Goal: Submit feedback/report problem: Contribute content

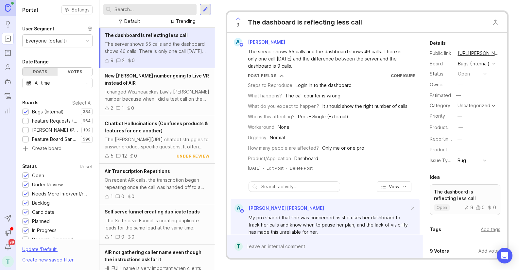
click at [239, 22] on icon at bounding box center [238, 19] width 8 height 8
click at [240, 22] on icon at bounding box center [238, 19] width 8 height 8
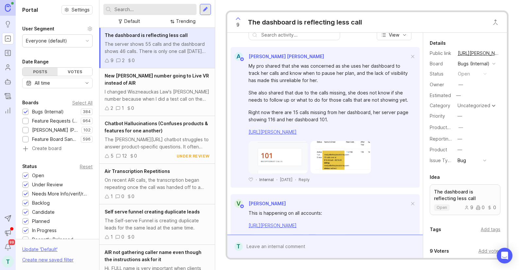
scroll to position [209, 0]
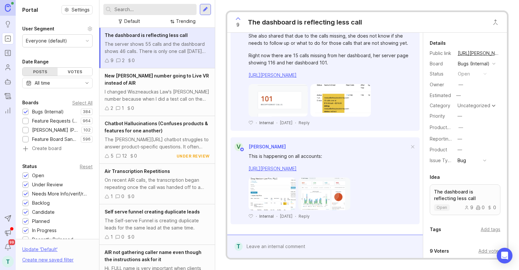
click at [298, 239] on form "T" at bounding box center [325, 246] width 196 height 23
click at [293, 249] on div at bounding box center [330, 246] width 174 height 12
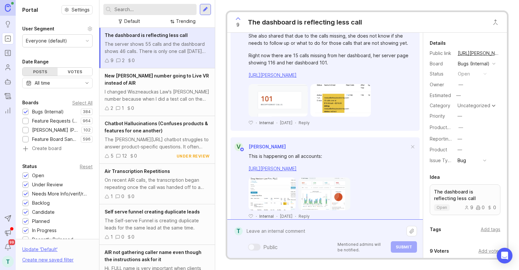
paste textarea "West Orange Legal"
paste textarea "[URL][PERSON_NAME]"
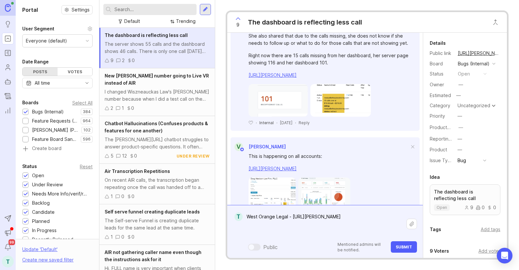
type textarea "West Orange Legal - [URL][PERSON_NAME]"
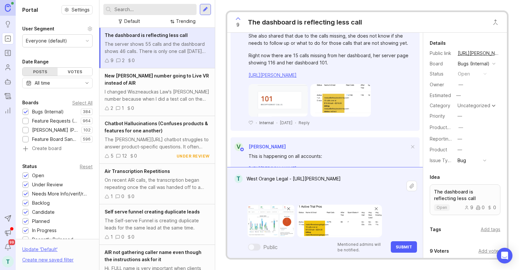
click at [404, 247] on span "Submit" at bounding box center [404, 247] width 16 height 5
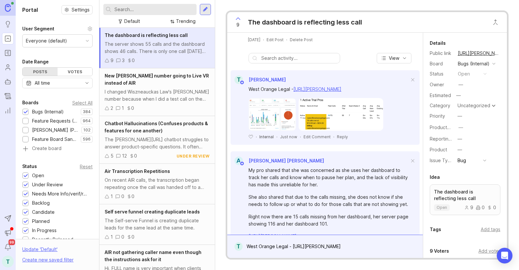
scroll to position [126, 0]
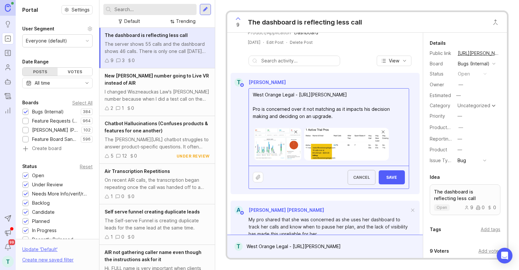
type textarea "West Orange Legal - [URL][PERSON_NAME] Pro is concerned over it not matching as…"
click at [394, 177] on span "Save" at bounding box center [392, 177] width 16 height 5
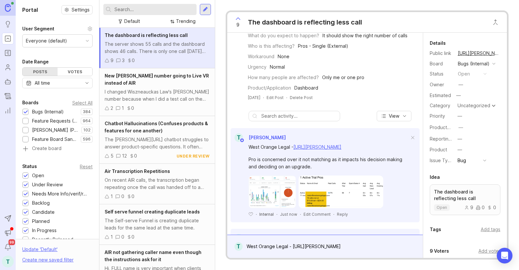
scroll to position [0, 0]
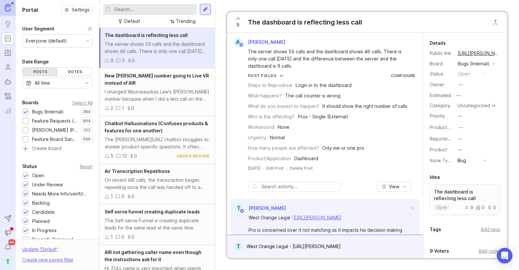
click at [500, 52] on button "copy icon" at bounding box center [504, 53] width 9 height 9
